Goal: Task Accomplishment & Management: Complete application form

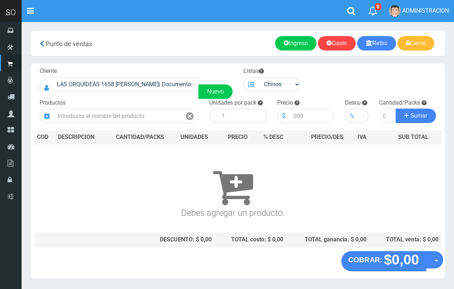
scroll to position [22, 0]
